Goal: Transaction & Acquisition: Purchase product/service

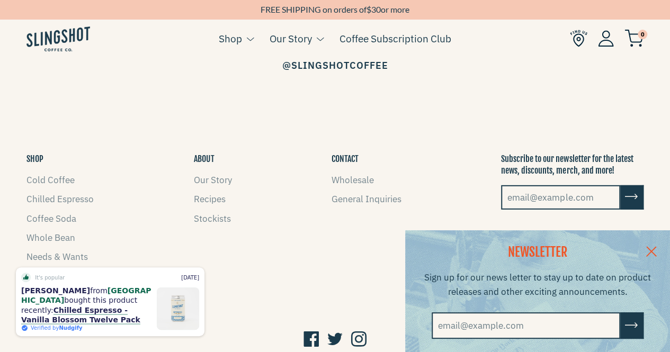
scroll to position [1487, 0]
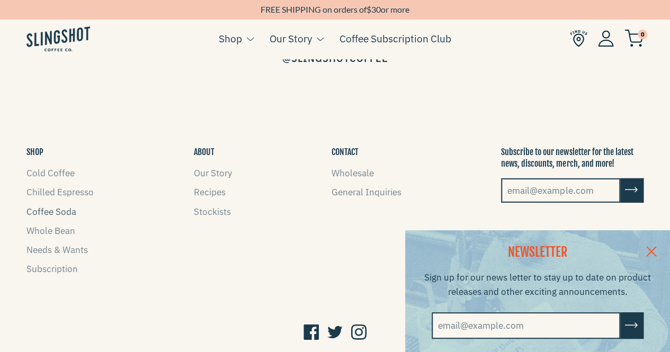
click at [56, 206] on link "Coffee Soda" at bounding box center [51, 212] width 50 height 12
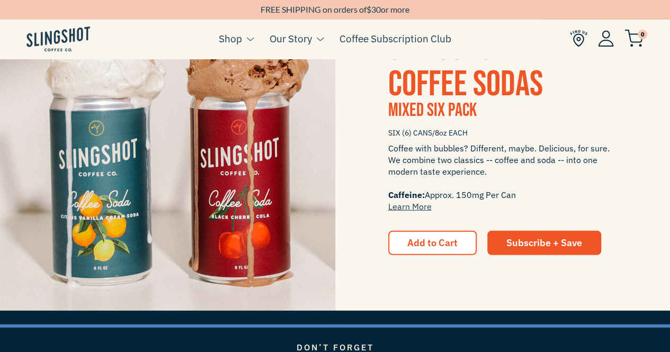
scroll to position [1276, 0]
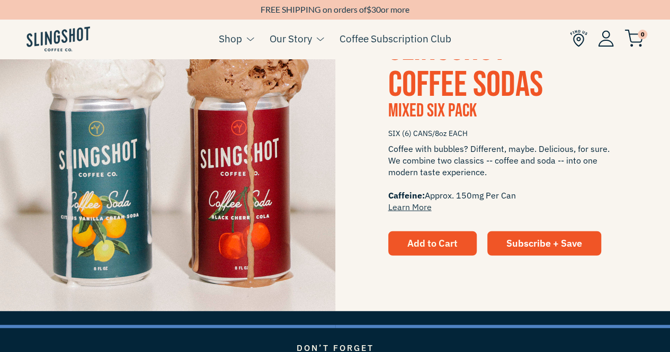
click at [398, 242] on button "Add to Cart" at bounding box center [432, 243] width 88 height 24
click at [450, 248] on span "Add to Cart" at bounding box center [432, 243] width 50 height 12
click at [432, 92] on span "SLINGSHOT COFFEE SODAS" at bounding box center [465, 67] width 155 height 79
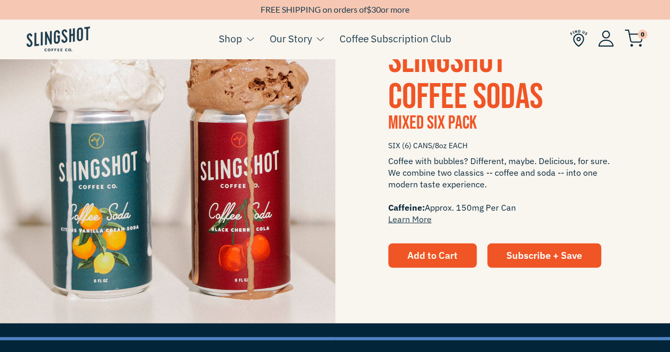
click at [432, 253] on span "Add to Cart" at bounding box center [432, 255] width 50 height 12
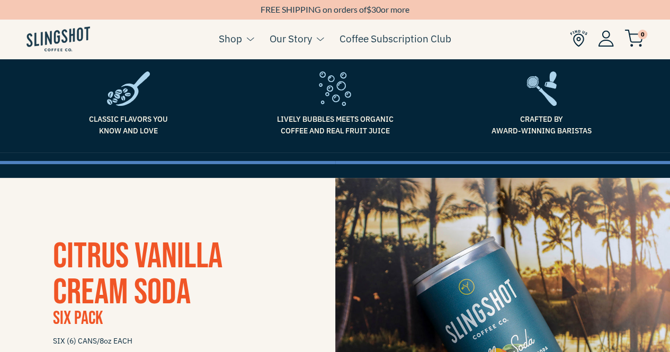
scroll to position [0, 0]
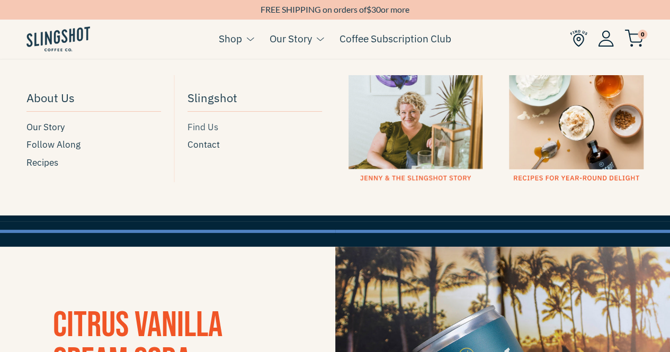
click at [195, 128] on span "Find Us" at bounding box center [203, 127] width 31 height 14
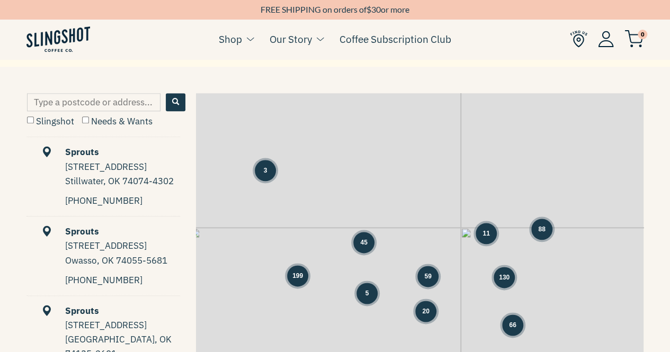
scroll to position [502, 0]
click at [542, 229] on span "88" at bounding box center [541, 229] width 7 height 10
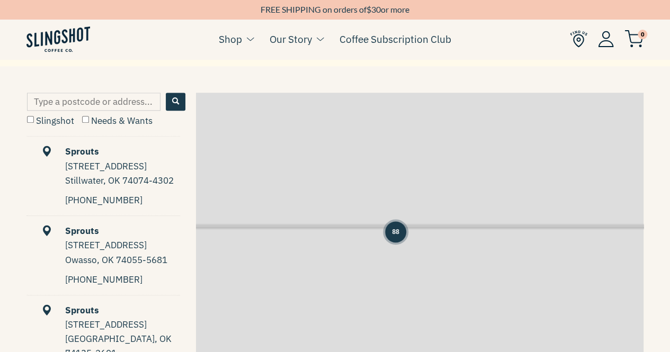
click at [542, 229] on div "3 45 59 11 88 199 5 130 20 66 + −" at bounding box center [420, 255] width 448 height 324
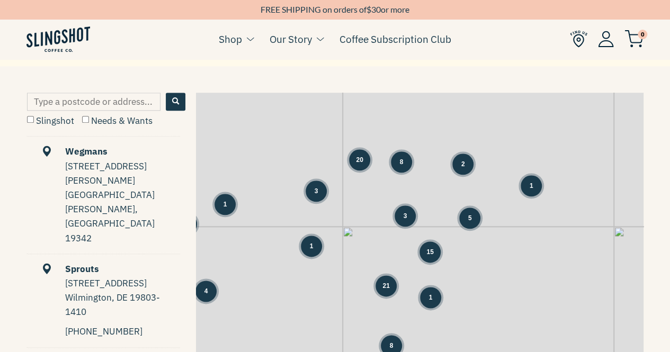
click at [385, 290] on span "21" at bounding box center [385, 286] width 7 height 10
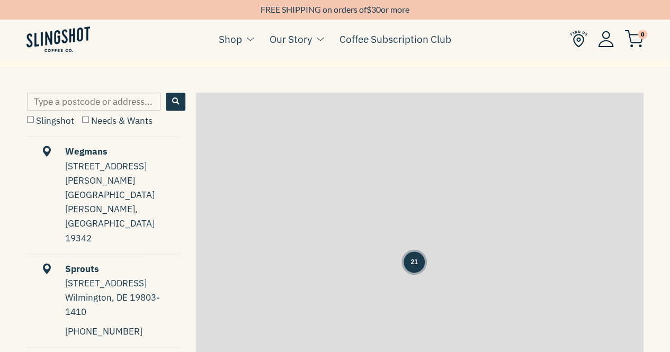
click at [385, 290] on div "3 3 20 8 2 1 1 1 3 5 1 1 15 7 4 21 1 1 8 12 1 11 5 21 23 1 1 7 35 3 28 1 2" at bounding box center [420, 255] width 448 height 324
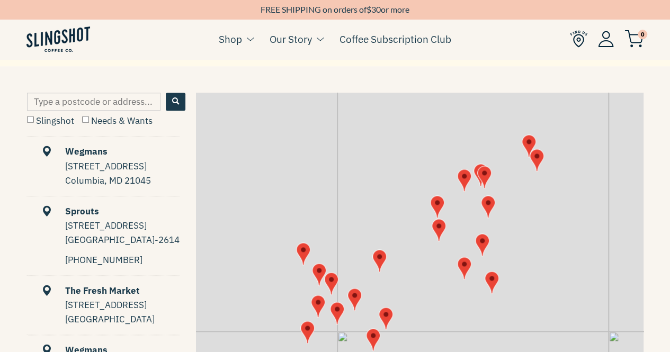
click at [301, 252] on img "Map" at bounding box center [303, 254] width 14 height 23
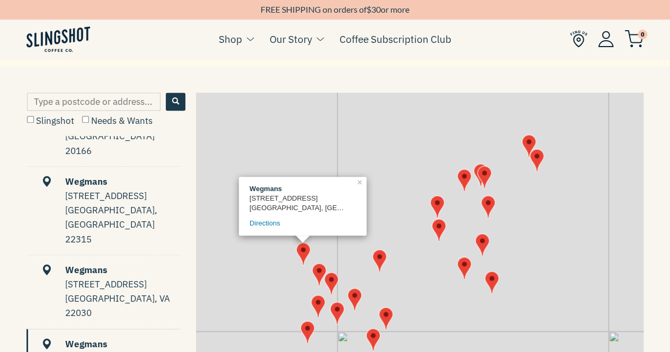
scroll to position [1122, 0]
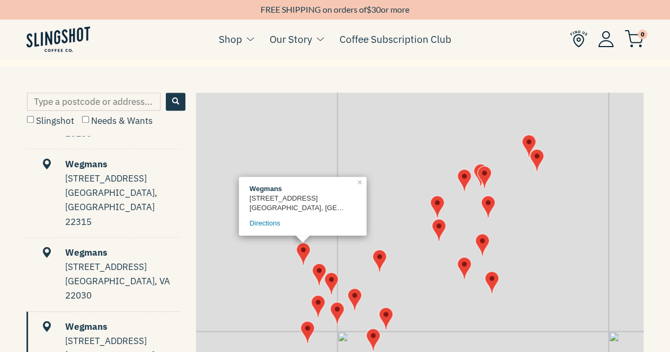
click at [319, 270] on img "Map" at bounding box center [319, 274] width 14 height 23
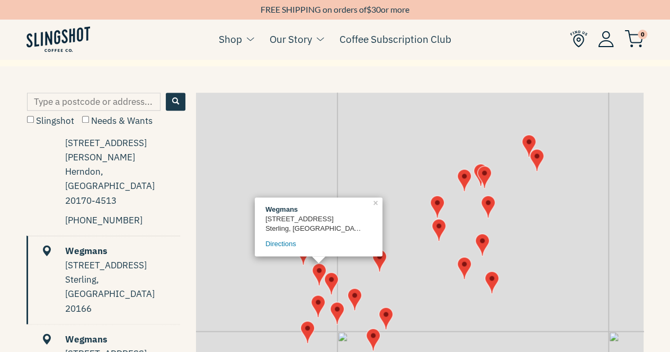
scroll to position [944, 0]
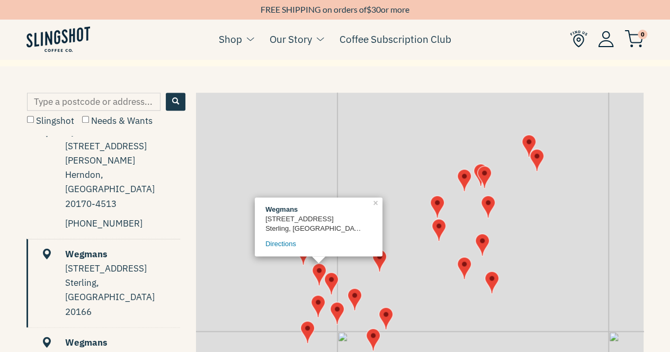
click at [302, 258] on img "Map" at bounding box center [303, 254] width 14 height 23
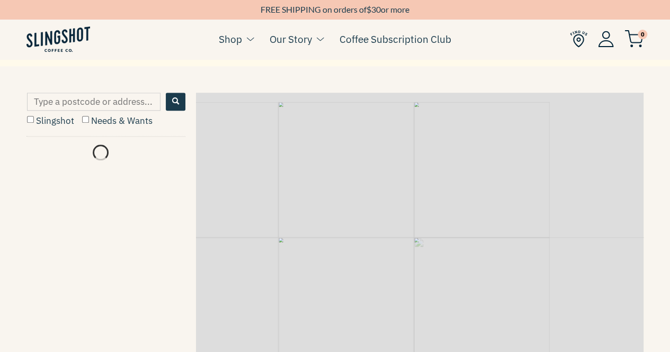
scroll to position [0, 0]
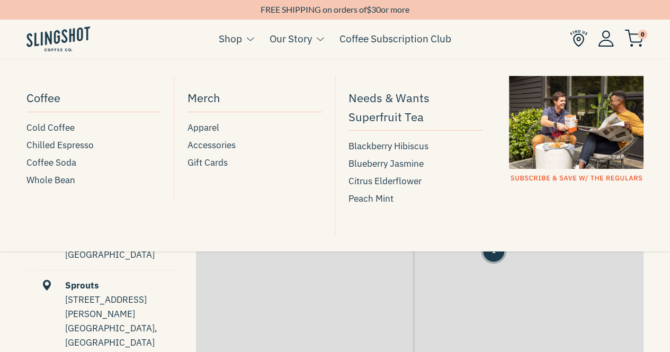
click at [239, 38] on link "Shop" at bounding box center [230, 39] width 23 height 16
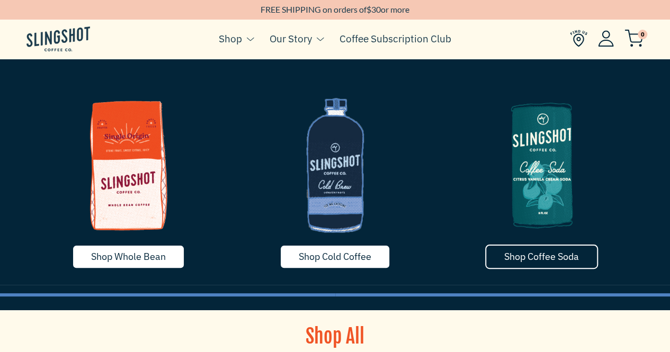
click at [508, 247] on link "Shop Coffee Soda" at bounding box center [541, 257] width 113 height 24
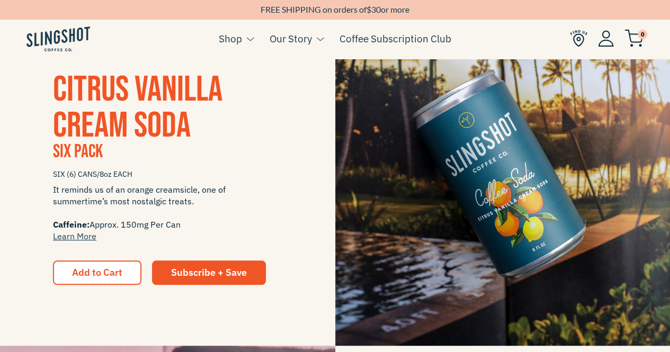
scroll to position [238, 0]
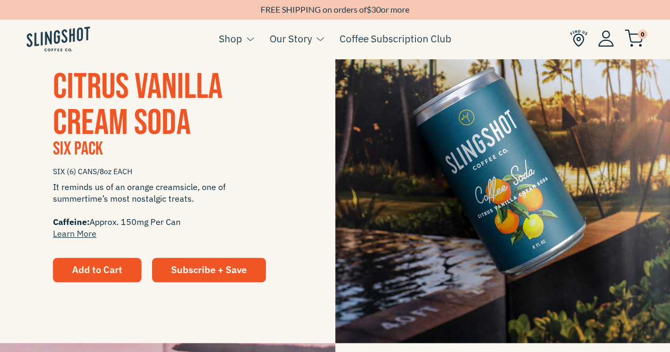
click at [70, 275] on button "Add to Cart" at bounding box center [97, 270] width 88 height 24
click at [92, 274] on span "Add to Cart" at bounding box center [97, 270] width 50 height 12
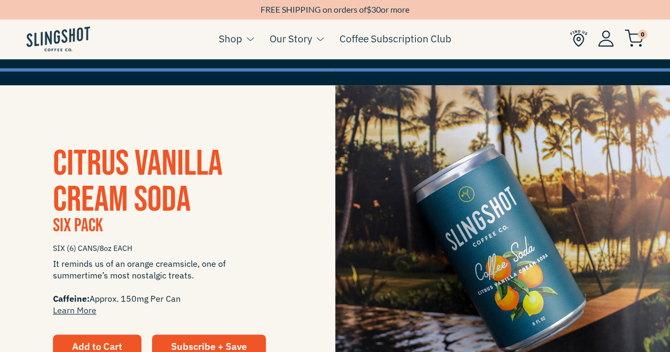
scroll to position [0, 0]
